Goal: Navigation & Orientation: Find specific page/section

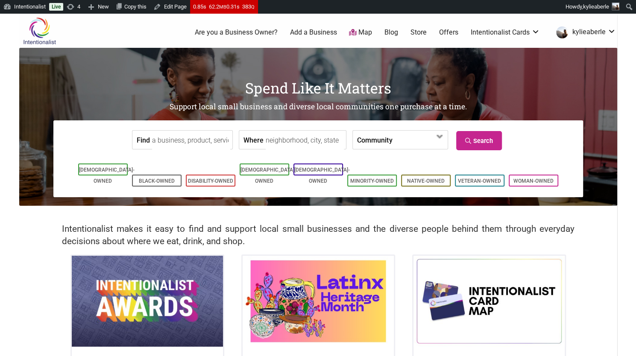
click at [167, 142] on input "Find" at bounding box center [191, 140] width 78 height 19
click at [185, 157] on div "Pizza By Ruffin" at bounding box center [190, 166] width 75 height 29
type input "Pizza By Ruffin"
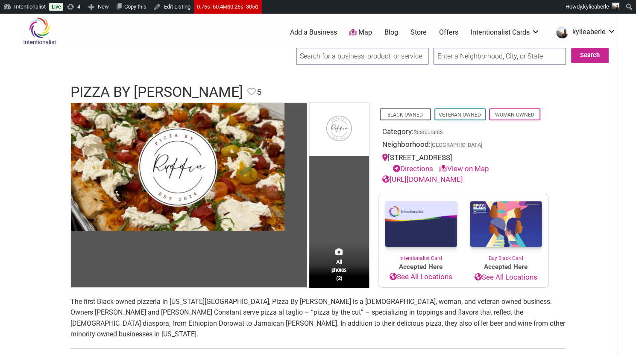
click at [322, 56] on input "search" at bounding box center [362, 56] width 132 height 17
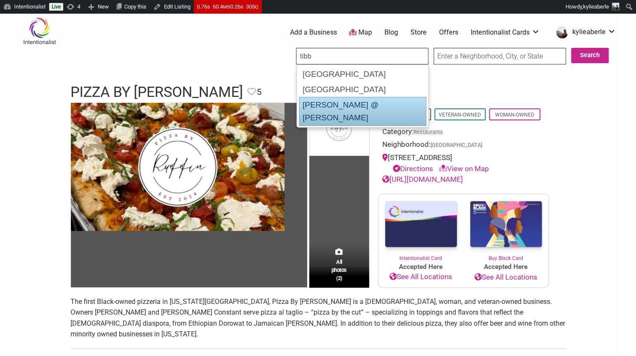
click at [343, 103] on div "Tibbitts @ Fern Hill" at bounding box center [362, 111] width 127 height 29
type input "Tibbitts @ Fern Hill"
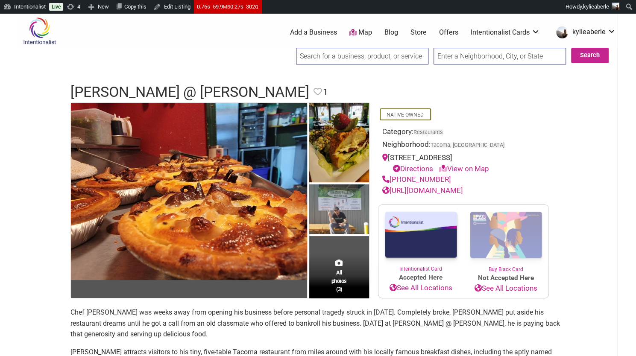
click at [351, 62] on input "search" at bounding box center [362, 56] width 132 height 17
drag, startPoint x: 343, startPoint y: 61, endPoint x: 279, endPoint y: 68, distance: 64.4
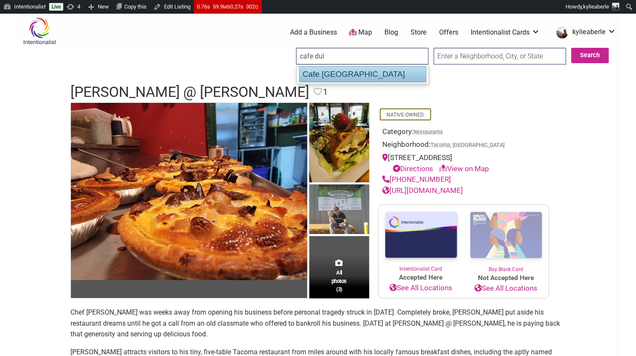
click at [323, 70] on div "Cafe Dulzura" at bounding box center [362, 74] width 127 height 16
type input "Cafe Dulzura"
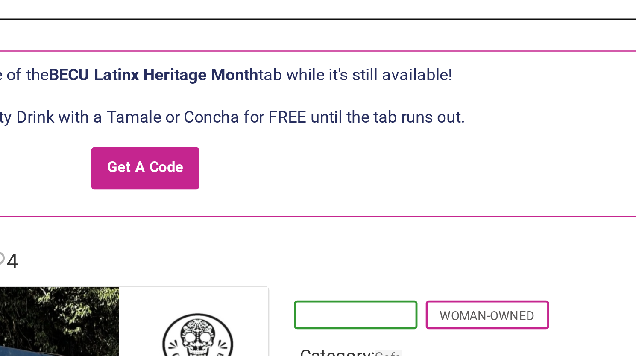
click at [416, 228] on span "[DEMOGRAPHIC_DATA]-Owned" at bounding box center [405, 234] width 51 height 12
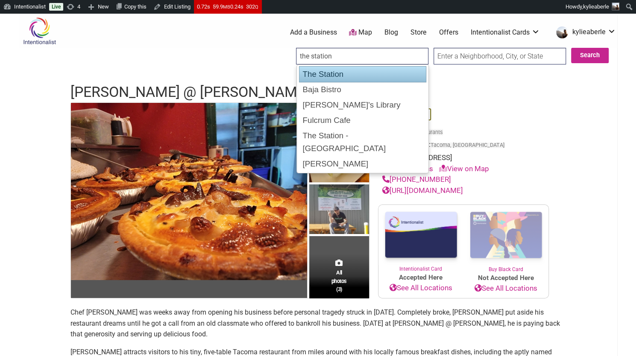
click at [327, 76] on div "The Station" at bounding box center [362, 74] width 127 height 16
type input "The Station"
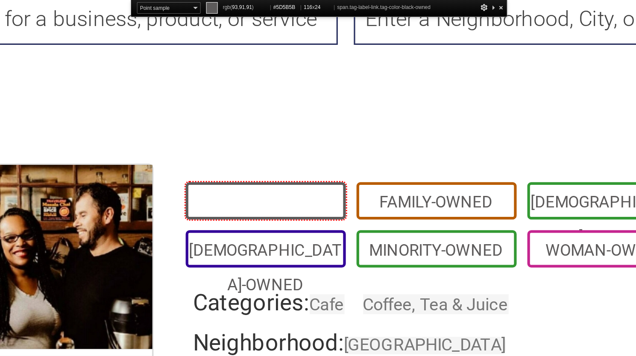
click at [420, 130] on span "Black-Owned" at bounding box center [405, 136] width 51 height 12
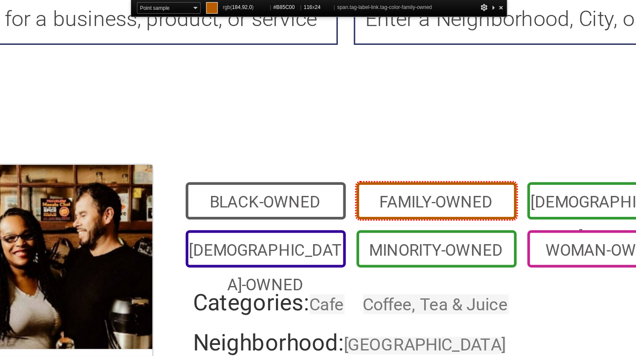
drag, startPoint x: 447, startPoint y: 129, endPoint x: 422, endPoint y: 72, distance: 62.6
click at [447, 130] on span "Family-Owned" at bounding box center [459, 136] width 51 height 12
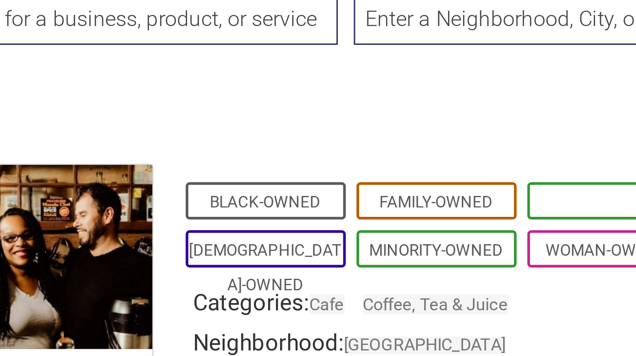
click at [493, 130] on span "[DEMOGRAPHIC_DATA]-Owned" at bounding box center [514, 136] width 51 height 12
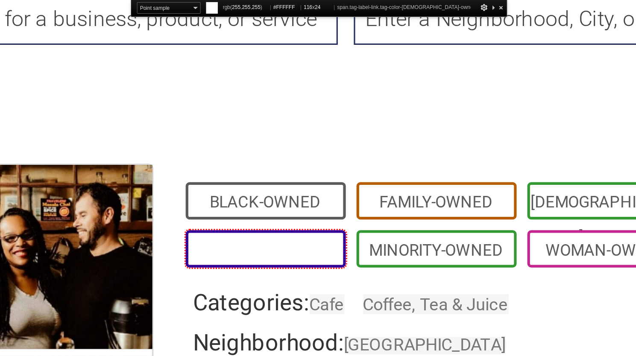
click at [426, 145] on span "[DEMOGRAPHIC_DATA]-Owned" at bounding box center [405, 151] width 51 height 12
click at [414, 145] on span "[DEMOGRAPHIC_DATA]-Owned" at bounding box center [405, 151] width 51 height 12
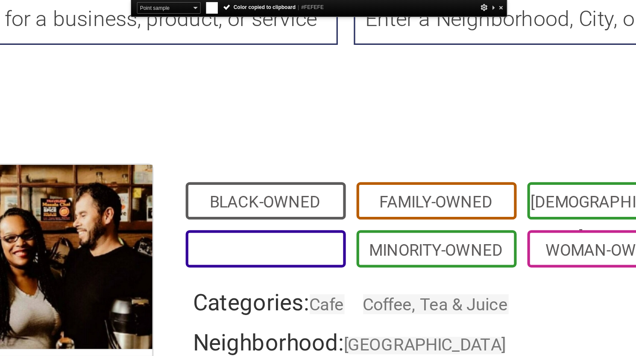
click at [415, 145] on span "[DEMOGRAPHIC_DATA]-Owned" at bounding box center [405, 151] width 51 height 12
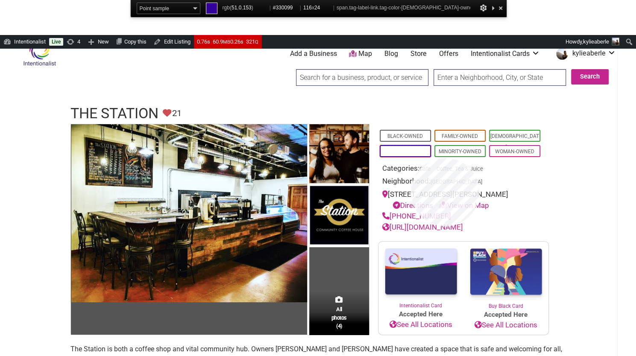
click at [411, 145] on span "[DEMOGRAPHIC_DATA]-Owned" at bounding box center [405, 151] width 51 height 12
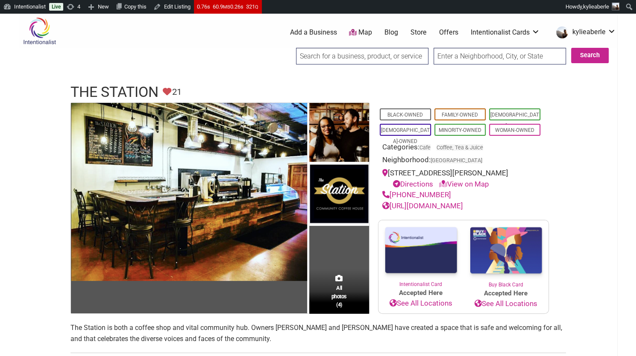
click at [310, 54] on input "search" at bounding box center [362, 56] width 132 height 17
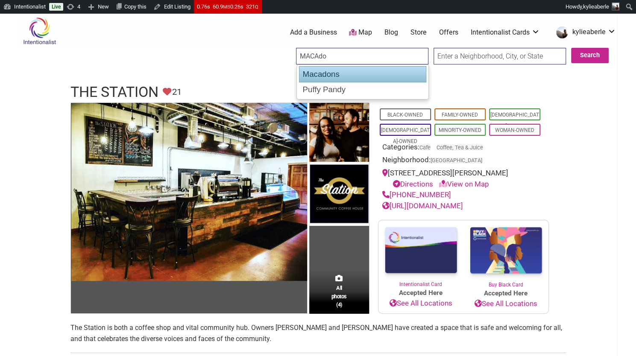
click at [331, 76] on div "Macadons" at bounding box center [362, 74] width 127 height 16
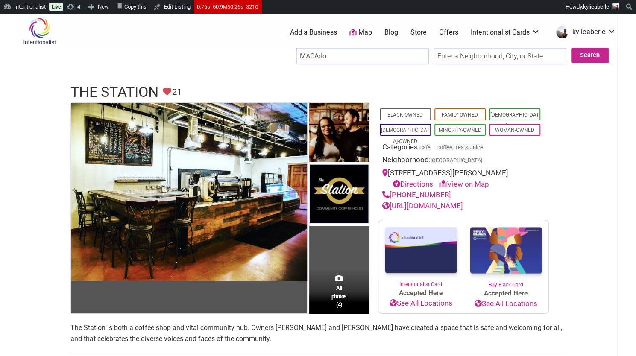
type input "Macadons"
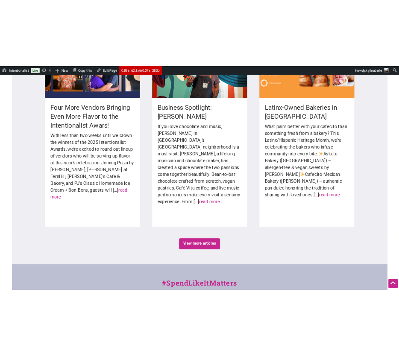
scroll to position [1309, 0]
